Goal: Task Accomplishment & Management: Complete application form

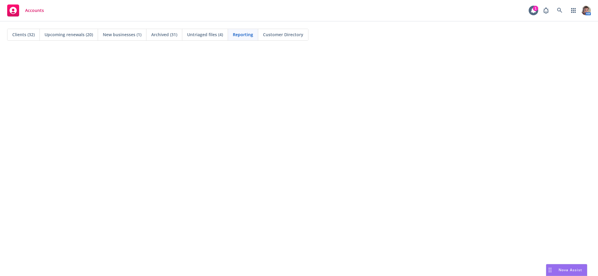
click at [26, 36] on span "Clients (32)" at bounding box center [23, 34] width 22 height 6
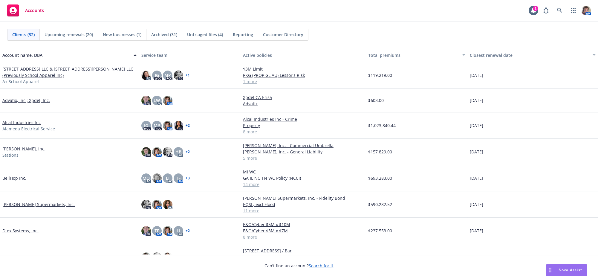
click at [14, 125] on link "Alcal Industries Inc" at bounding box center [21, 122] width 38 height 6
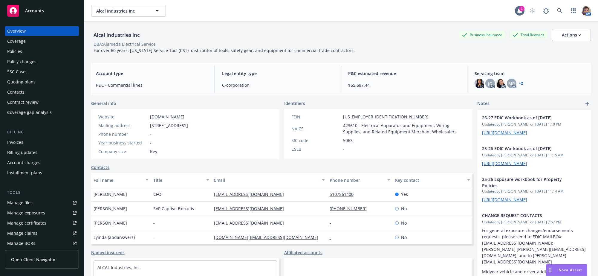
click at [25, 87] on div "Quoting plans" at bounding box center [21, 82] width 28 height 10
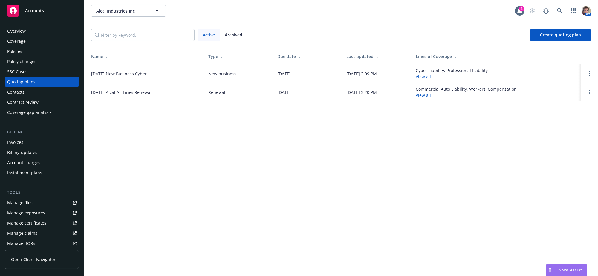
click at [115, 75] on link "[DATE] New Business Cyber" at bounding box center [119, 74] width 56 height 6
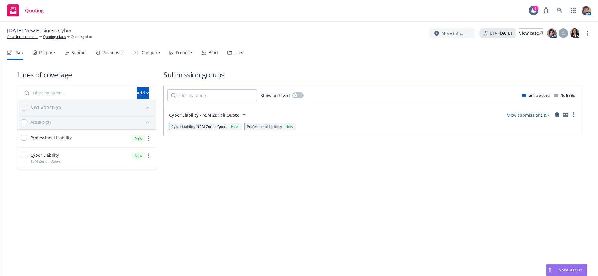
click at [74, 55] on div "Submit" at bounding box center [75, 52] width 21 height 14
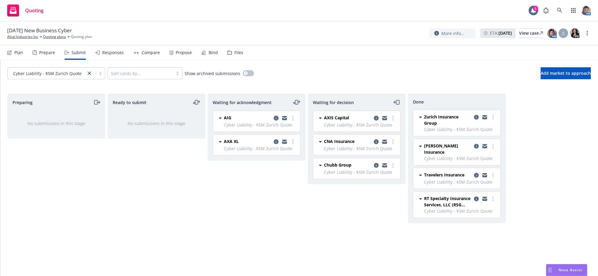
click at [278, 120] on icon "copy logging email" at bounding box center [276, 118] width 5 height 5
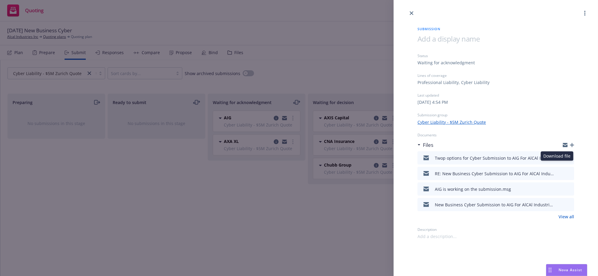
click at [558, 160] on icon "download file" at bounding box center [558, 157] width 5 height 5
